Goal: Navigation & Orientation: Find specific page/section

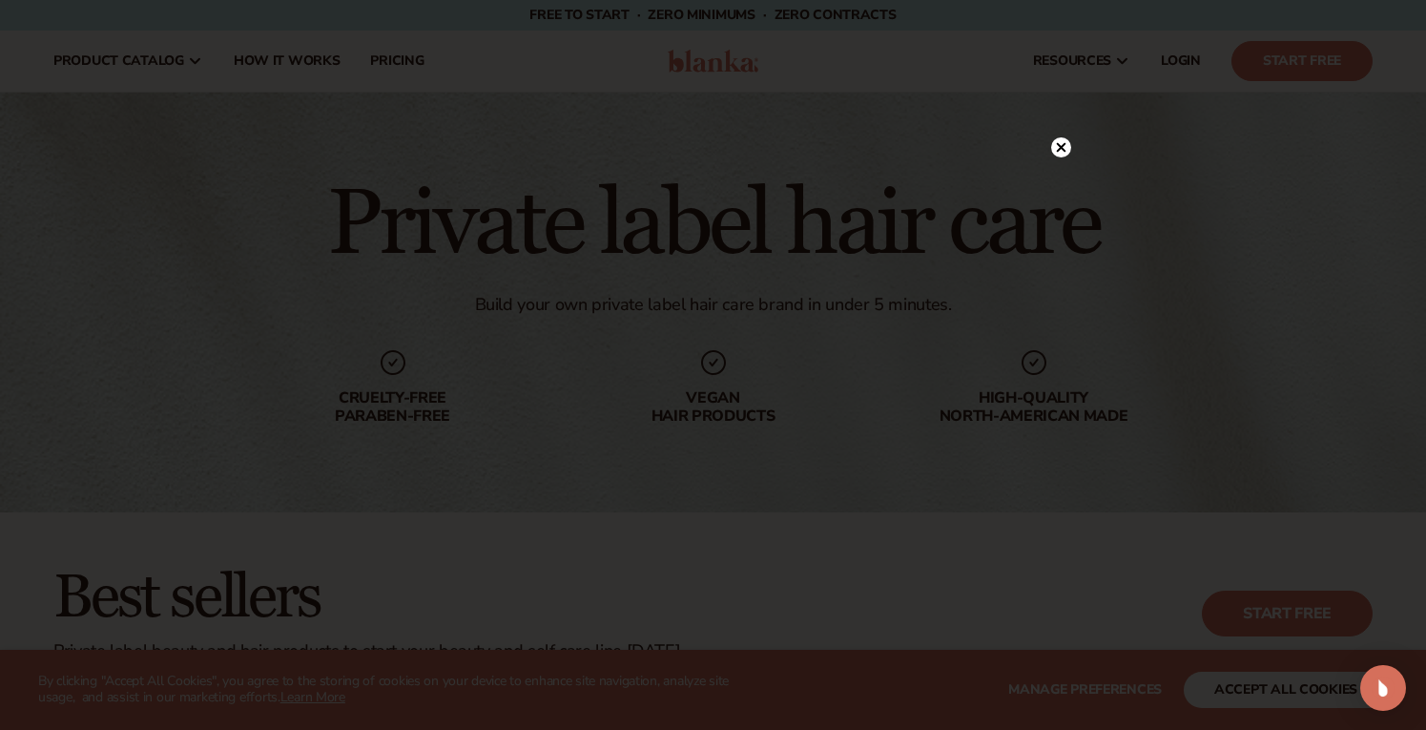
click at [1061, 142] on circle at bounding box center [1061, 147] width 20 height 20
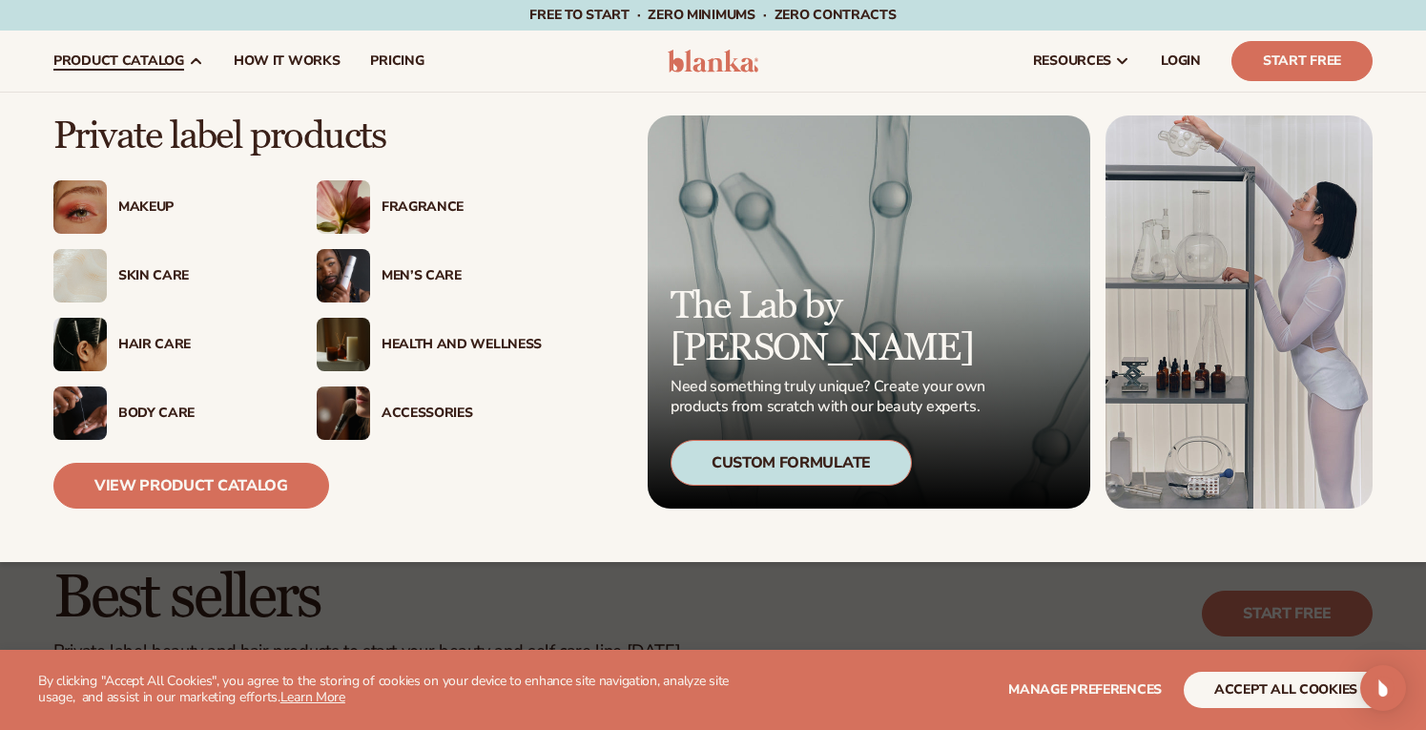
click at [138, 347] on div "Hair Care" at bounding box center [198, 345] width 160 height 16
click at [140, 340] on div "Hair Care" at bounding box center [198, 345] width 160 height 16
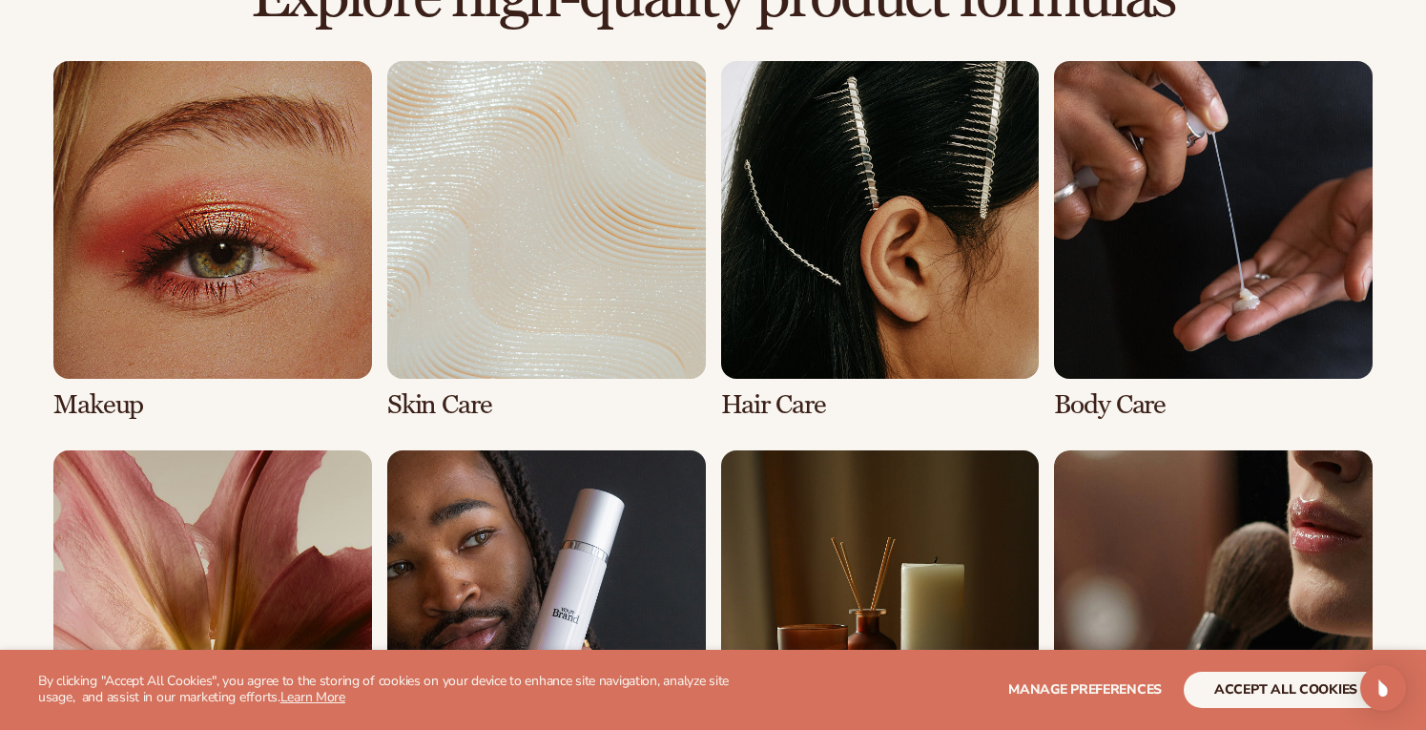
scroll to position [1382, 0]
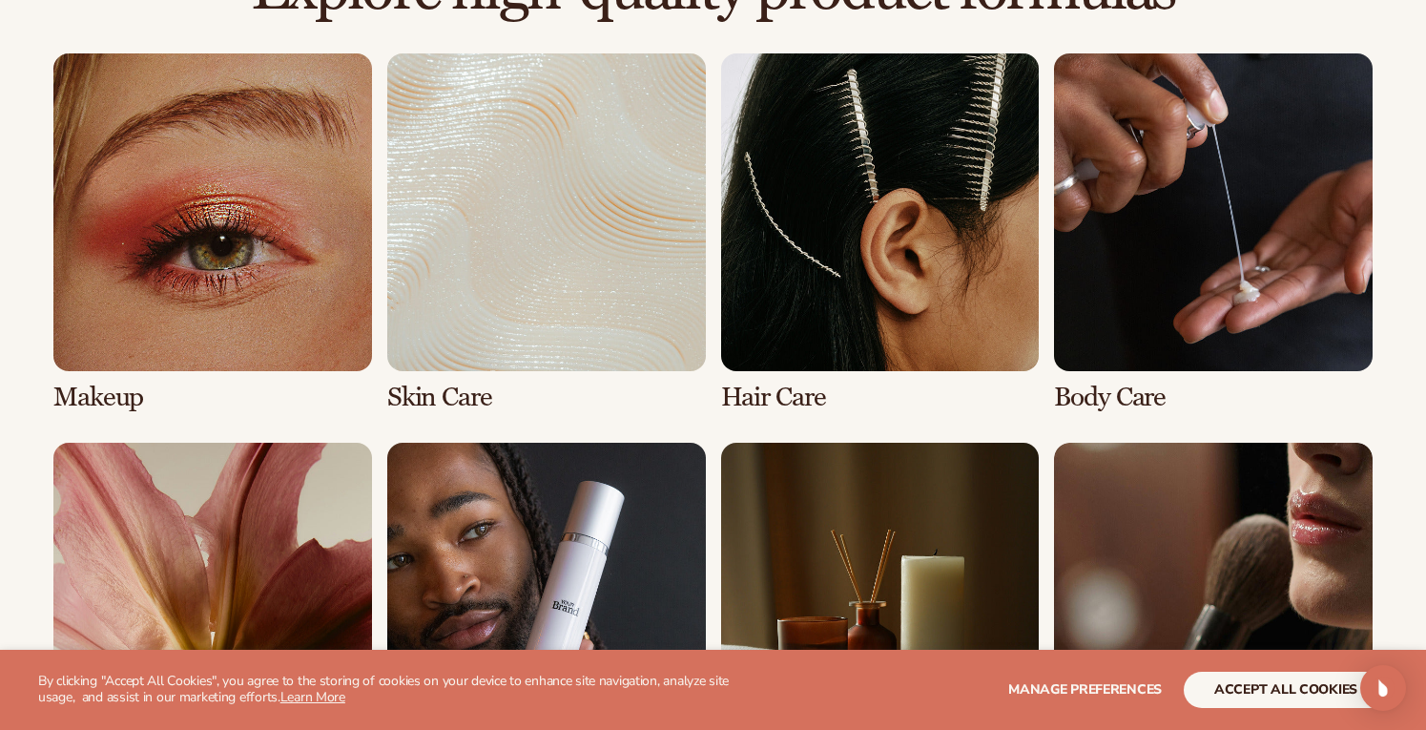
click at [823, 320] on link "3 / 8" at bounding box center [880, 233] width 319 height 360
click at [773, 386] on link "3 / 8" at bounding box center [880, 233] width 319 height 360
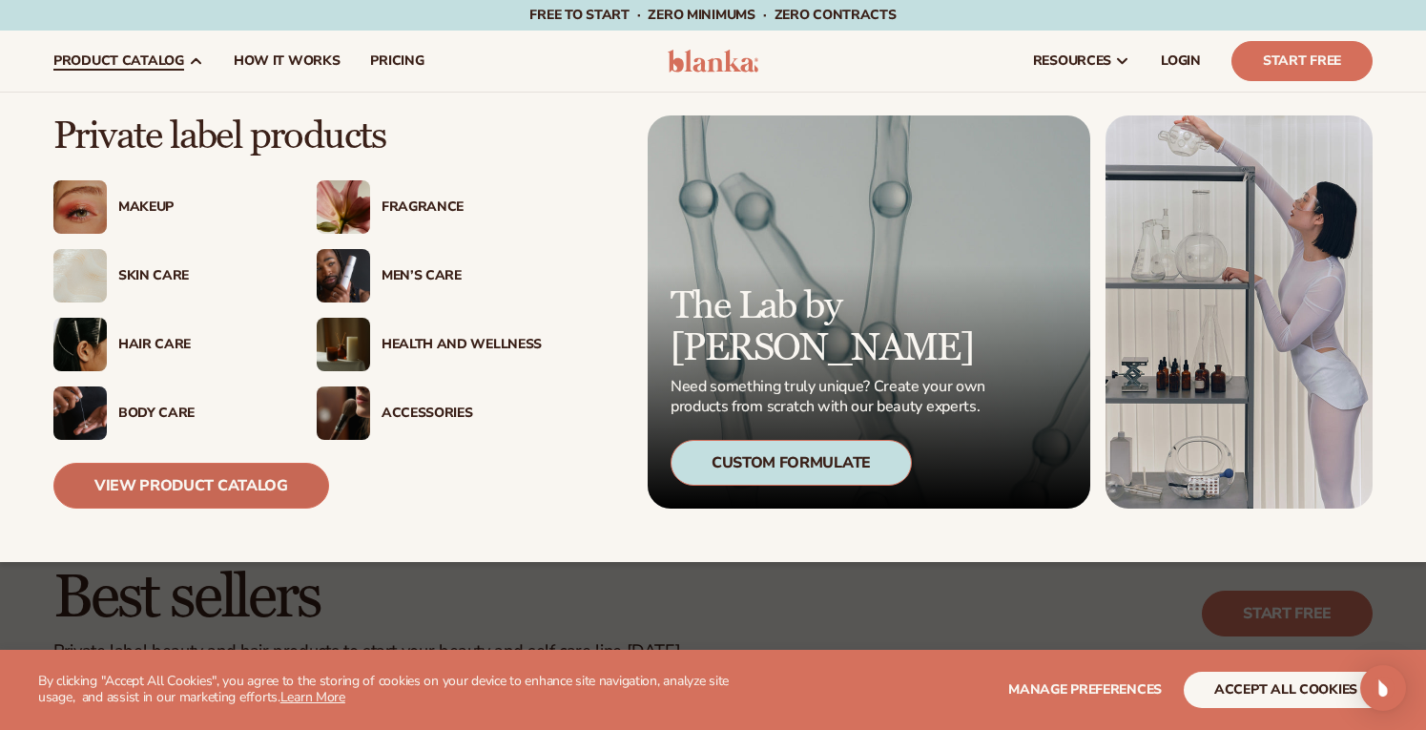
click at [263, 485] on link "View Product Catalog" at bounding box center [191, 486] width 276 height 46
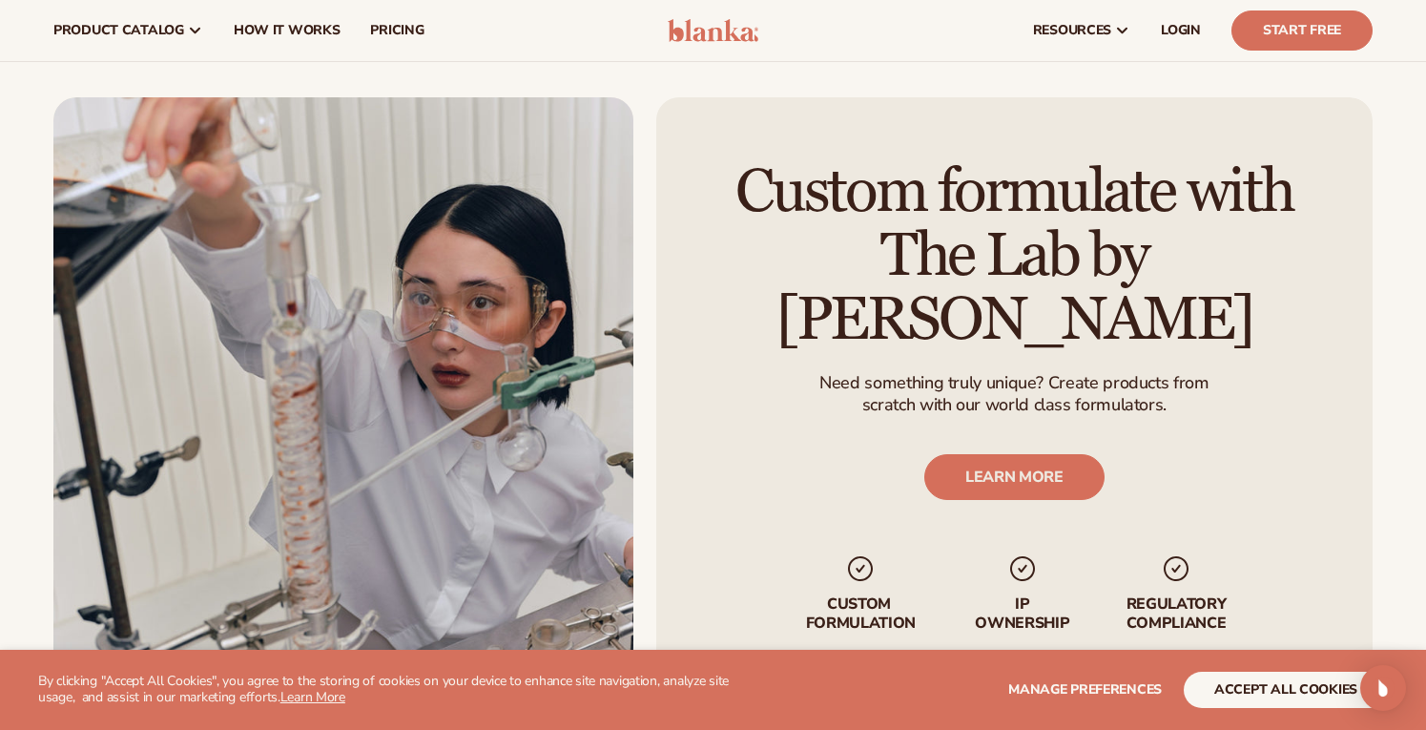
scroll to position [2153, 0]
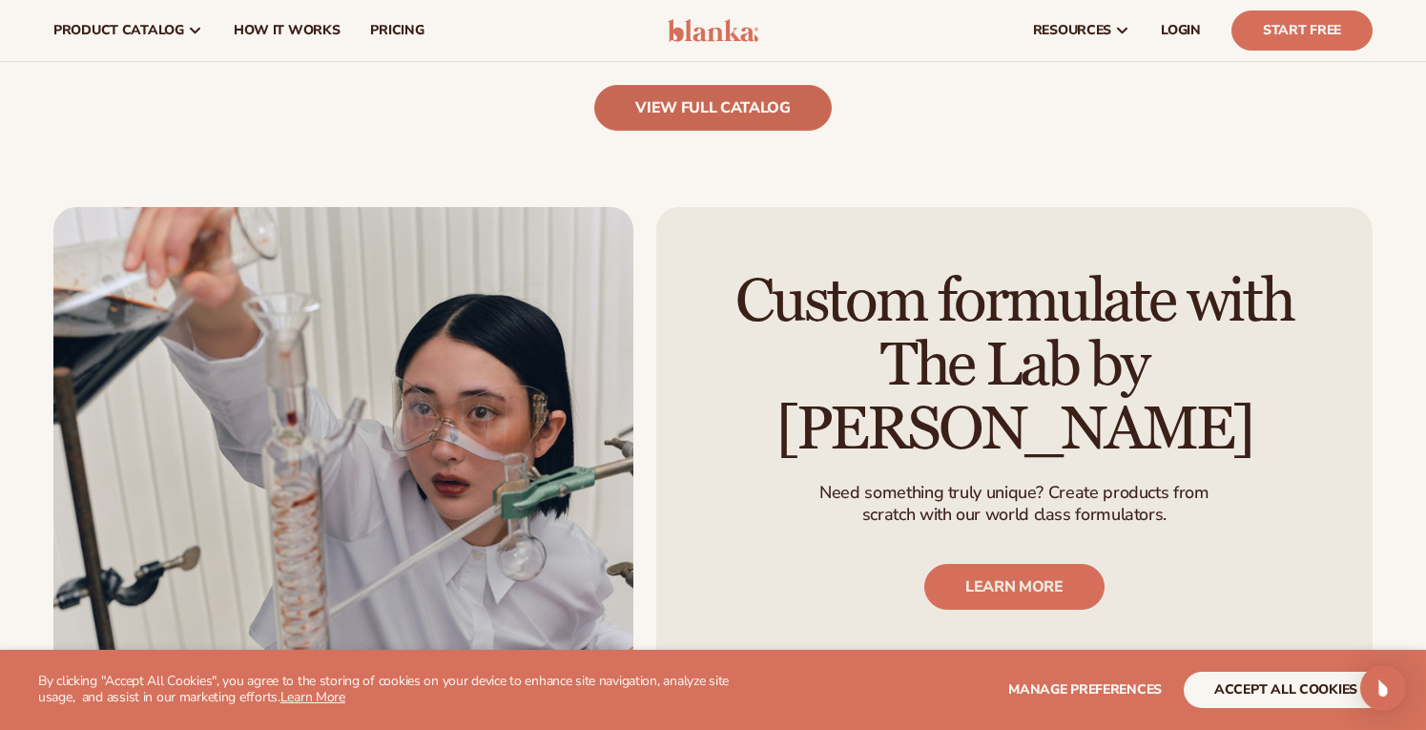
click at [762, 112] on link "view full catalog" at bounding box center [712, 108] width 237 height 46
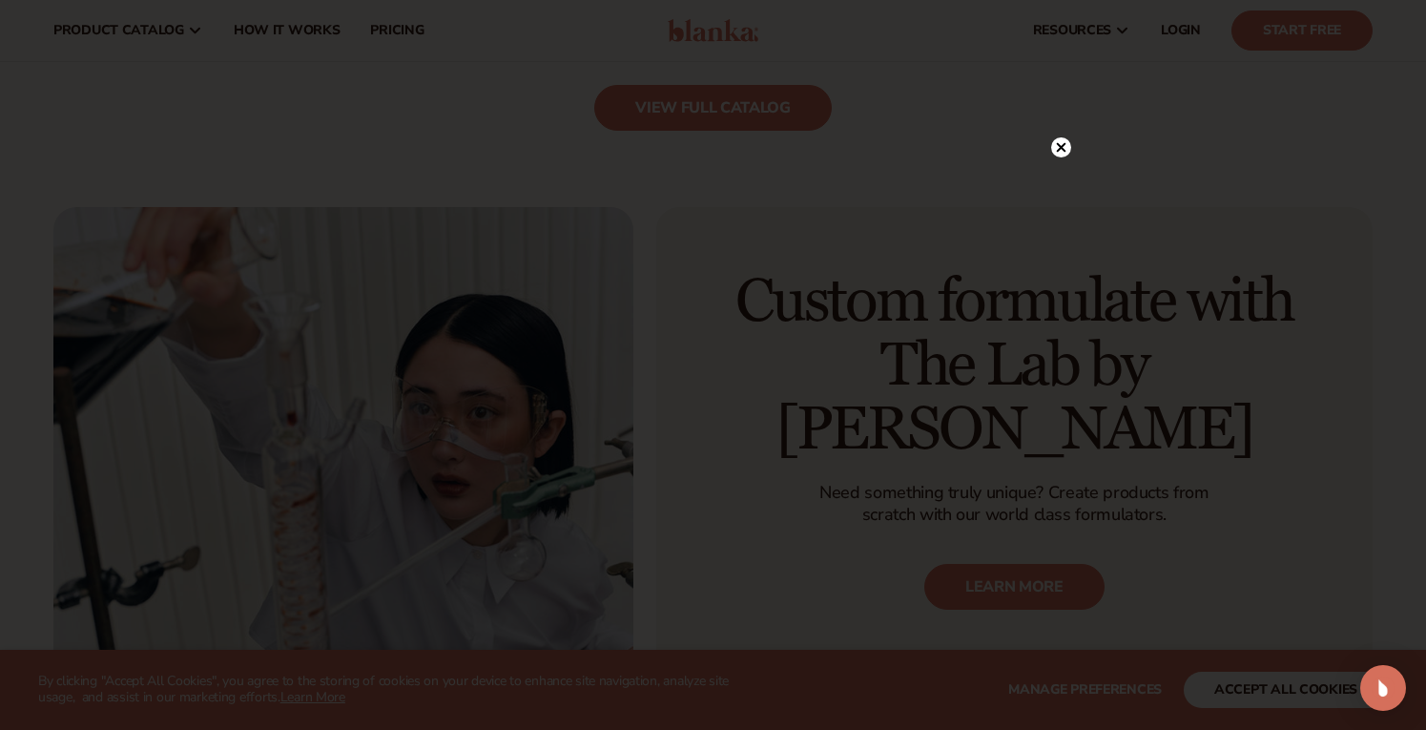
click at [1059, 144] on circle at bounding box center [1061, 147] width 20 height 20
